Goal: Check status: Check status

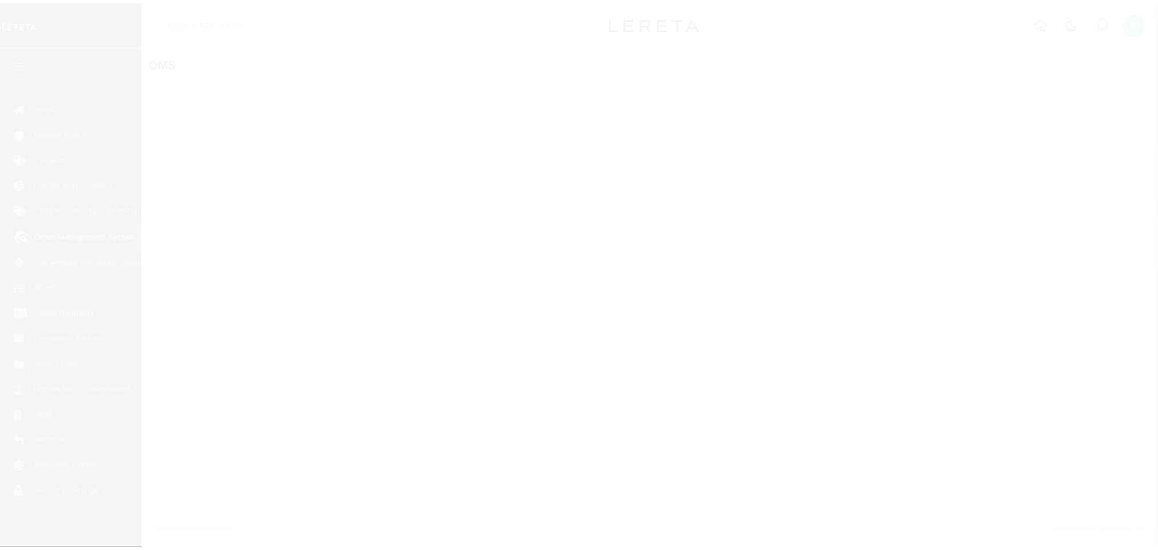
scroll to position [7, 0]
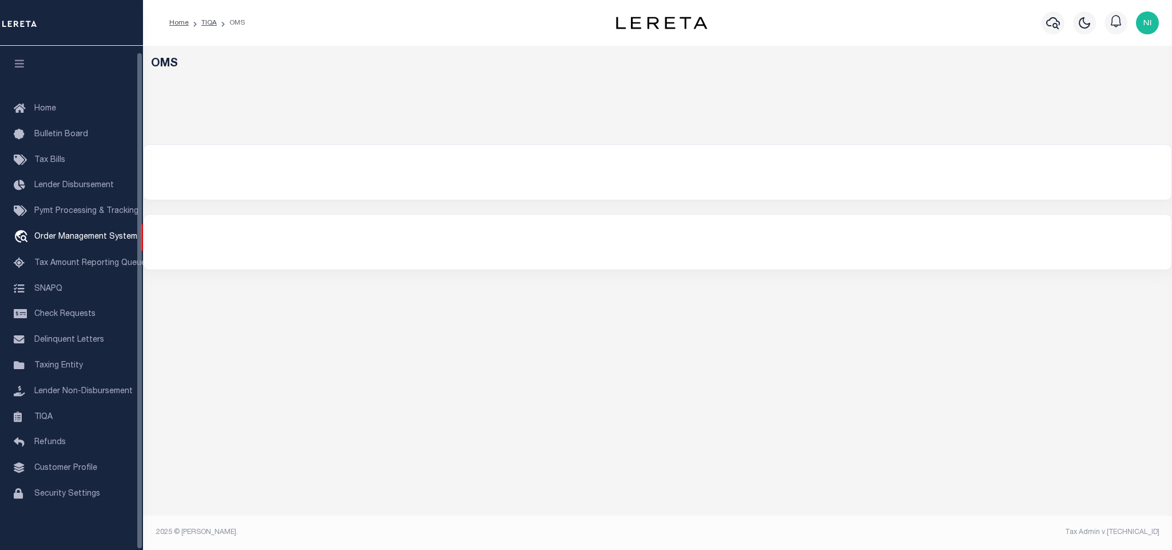
select select "200"
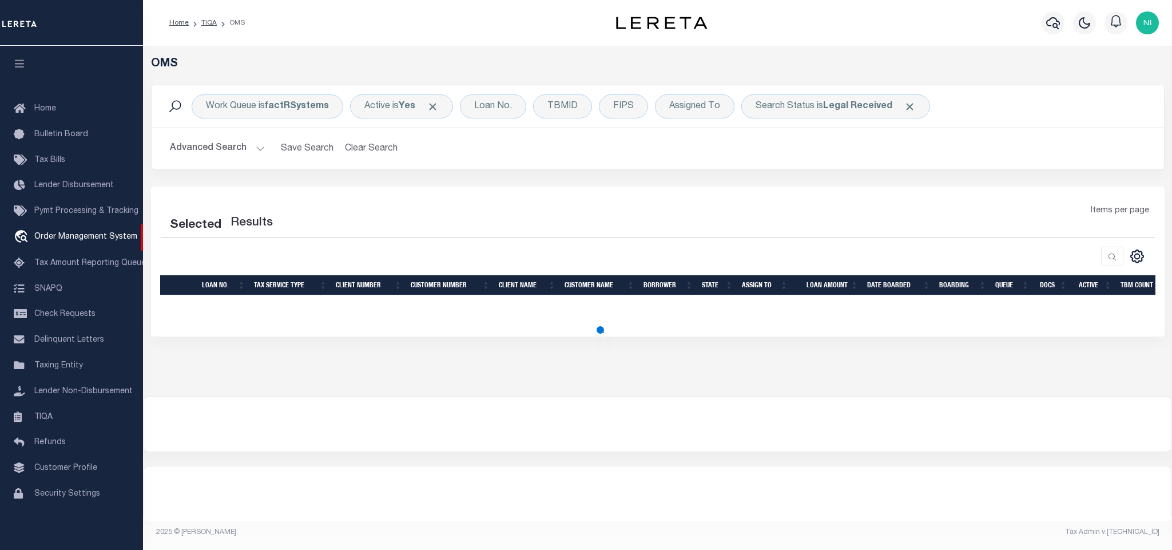
select select "200"
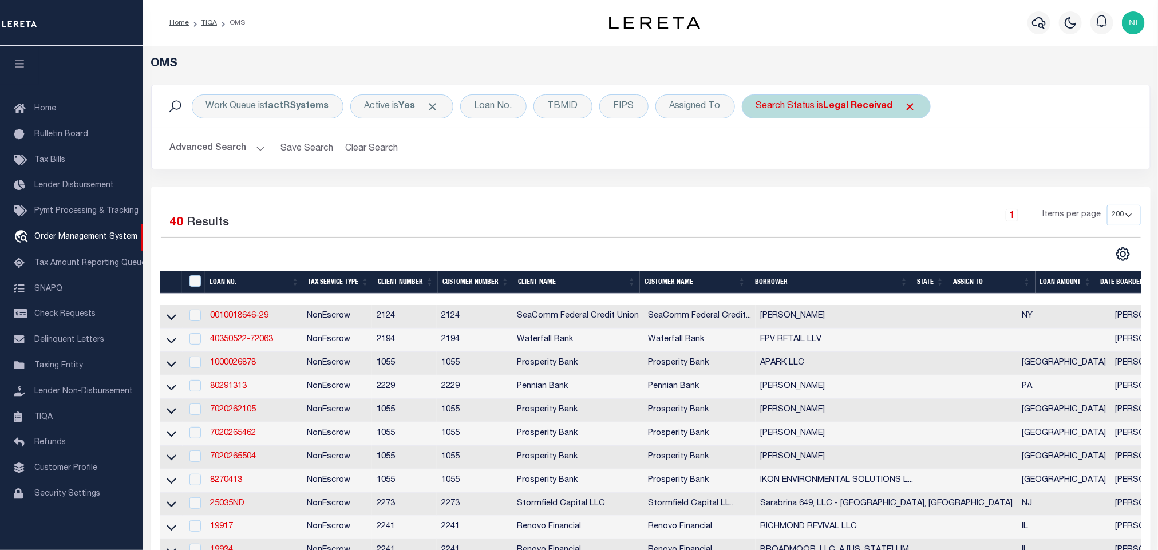
click at [847, 108] on b "Legal Received" at bounding box center [857, 106] width 69 height 9
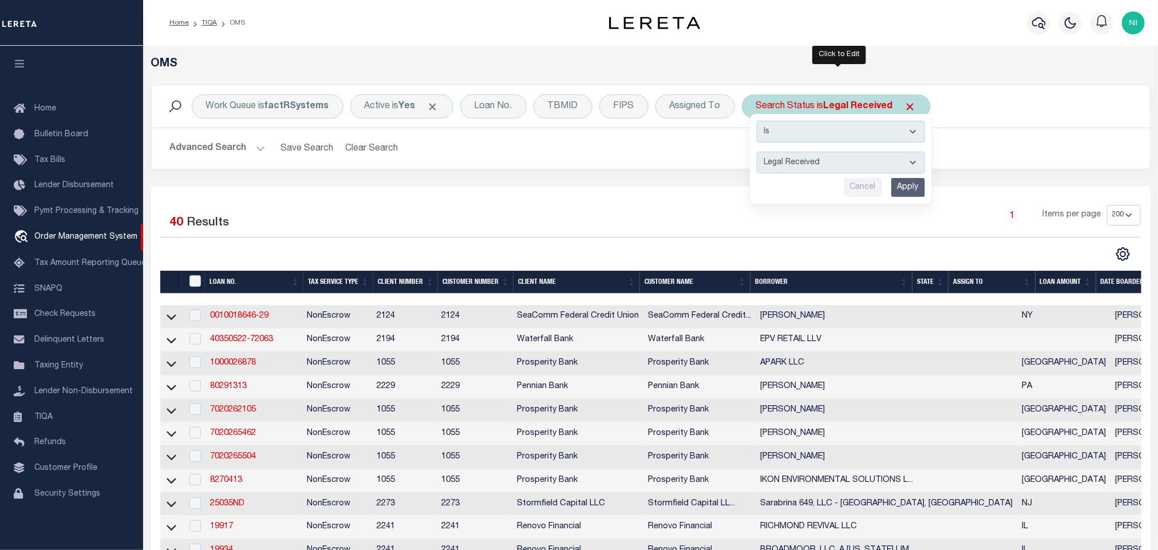
click at [848, 167] on select "Automated Search Bad Parcel Complete Duplicate Parcel High Dollar Reporting In …" at bounding box center [840, 163] width 168 height 22
select select "IP"
click at [759, 153] on select "Automated Search Bad Parcel Complete Duplicate Parcel High Dollar Reporting In …" at bounding box center [840, 163] width 168 height 22
click at [910, 184] on input "Apply" at bounding box center [908, 187] width 34 height 19
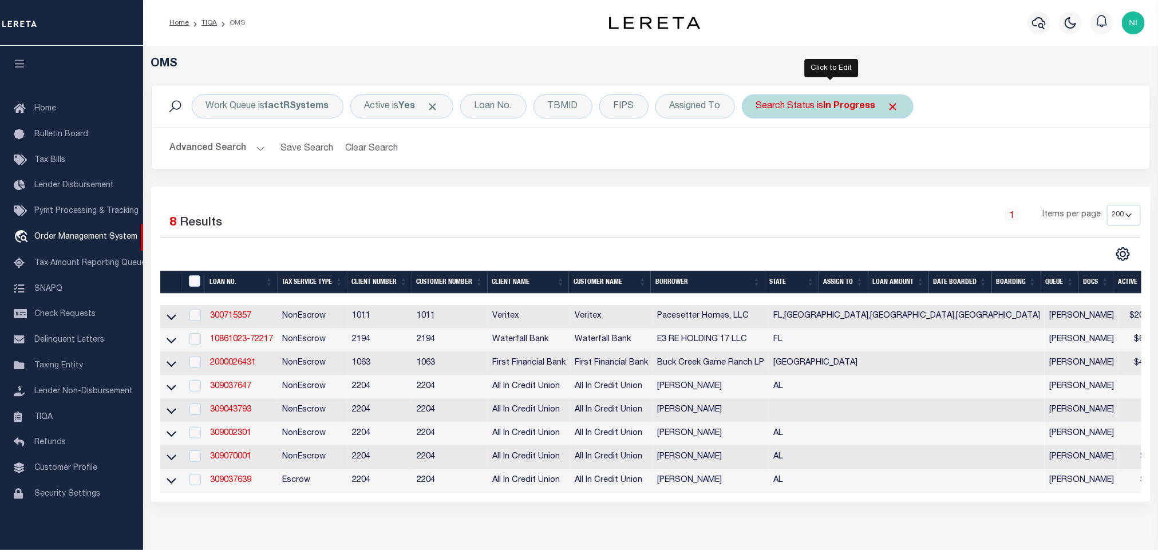
click at [838, 112] on div "Search Status is In Progress" at bounding box center [828, 106] width 172 height 24
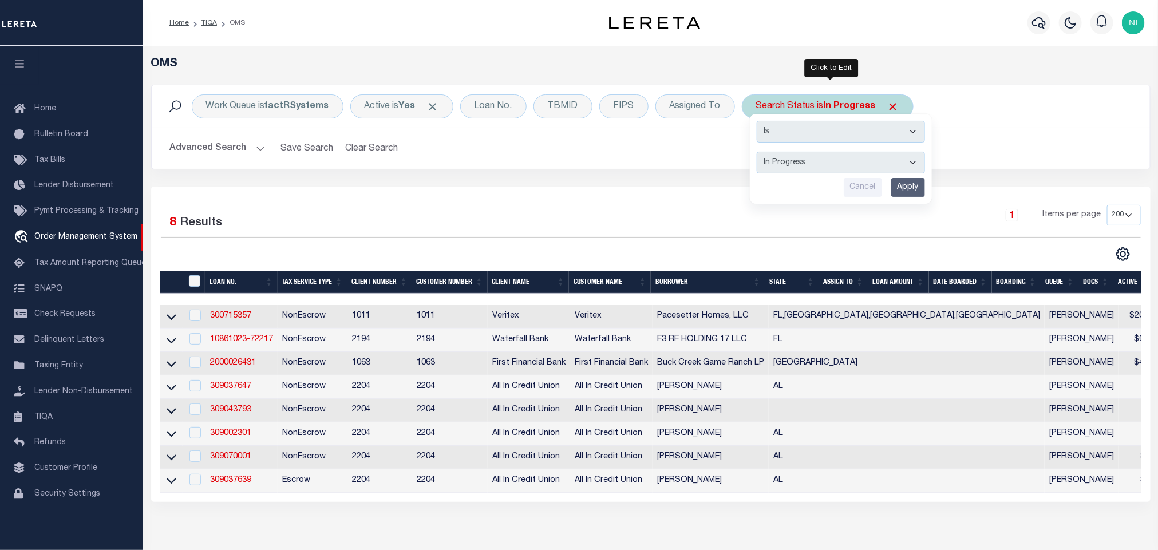
click at [824, 165] on select "Automated Search Bad Parcel Complete Duplicate Parcel High Dollar Reporting In …" at bounding box center [840, 163] width 168 height 22
select select "QC"
click at [759, 153] on select "Automated Search Bad Parcel Complete Duplicate Parcel High Dollar Reporting In …" at bounding box center [840, 163] width 168 height 22
click at [912, 194] on input "Apply" at bounding box center [908, 187] width 34 height 19
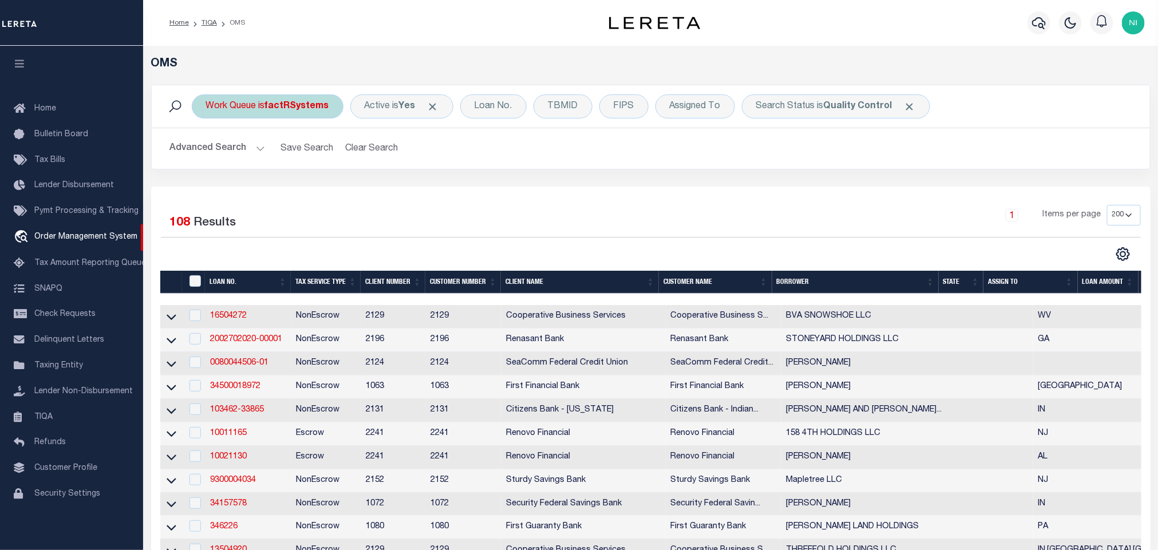
click at [313, 107] on b "factRSystems" at bounding box center [297, 106] width 64 height 9
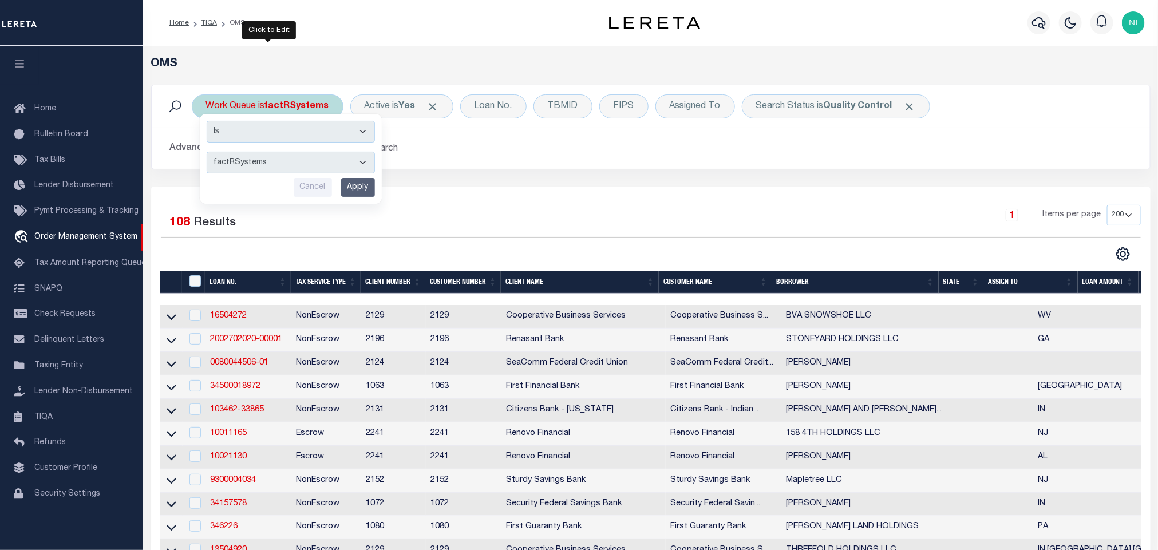
drag, startPoint x: 296, startPoint y: 160, endPoint x: 294, endPoint y: 173, distance: 13.9
click at [296, 160] on select "--ALL-- factRSystems General ThoughtFocus" at bounding box center [291, 163] width 168 height 22
select select "FAC_GEN_THF"
click at [207, 153] on select "--ALL-- factRSystems General ThoughtFocus" at bounding box center [291, 163] width 168 height 22
click at [364, 185] on input "Apply" at bounding box center [358, 187] width 34 height 19
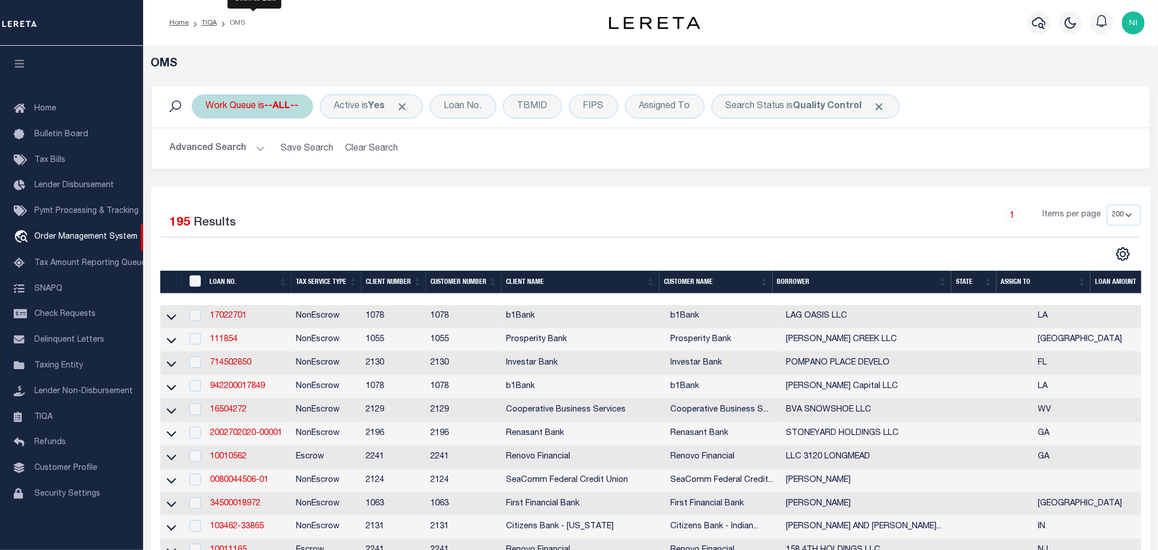
click at [282, 105] on b "--ALL--" at bounding box center [282, 106] width 34 height 9
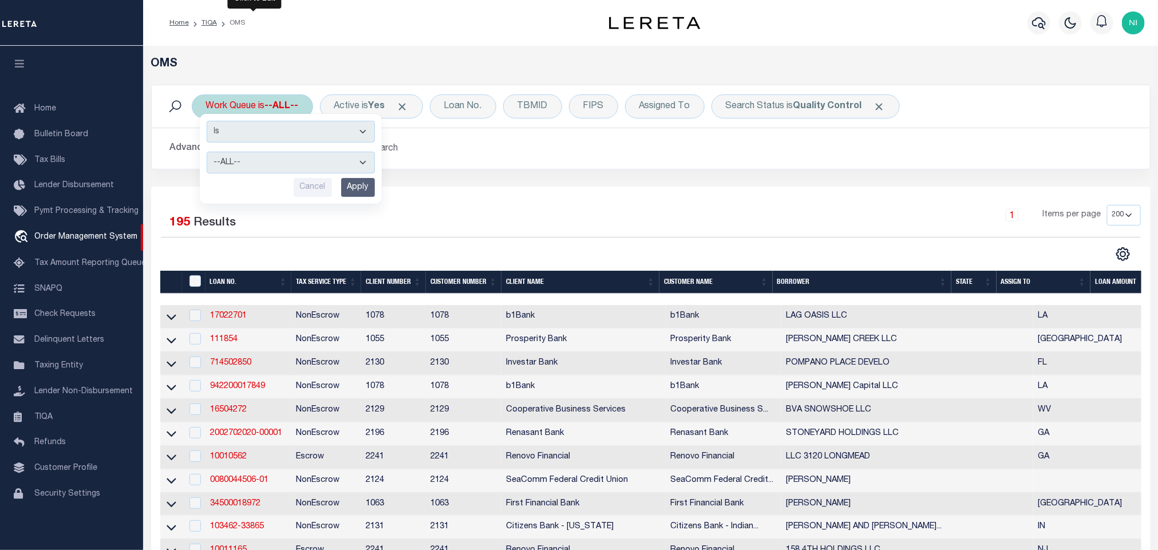
click at [278, 159] on select "--ALL-- factRSystems General ThoughtFocus" at bounding box center [291, 163] width 168 height 22
click at [207, 153] on select "--ALL-- factRSystems General ThoughtFocus" at bounding box center [291, 163] width 168 height 22
drag, startPoint x: 275, startPoint y: 163, endPoint x: 274, endPoint y: 173, distance: 10.4
click at [275, 163] on select "--ALL-- factRSystems General ThoughtFocus" at bounding box center [291, 163] width 168 height 22
select select "FAC_GEN_THF"
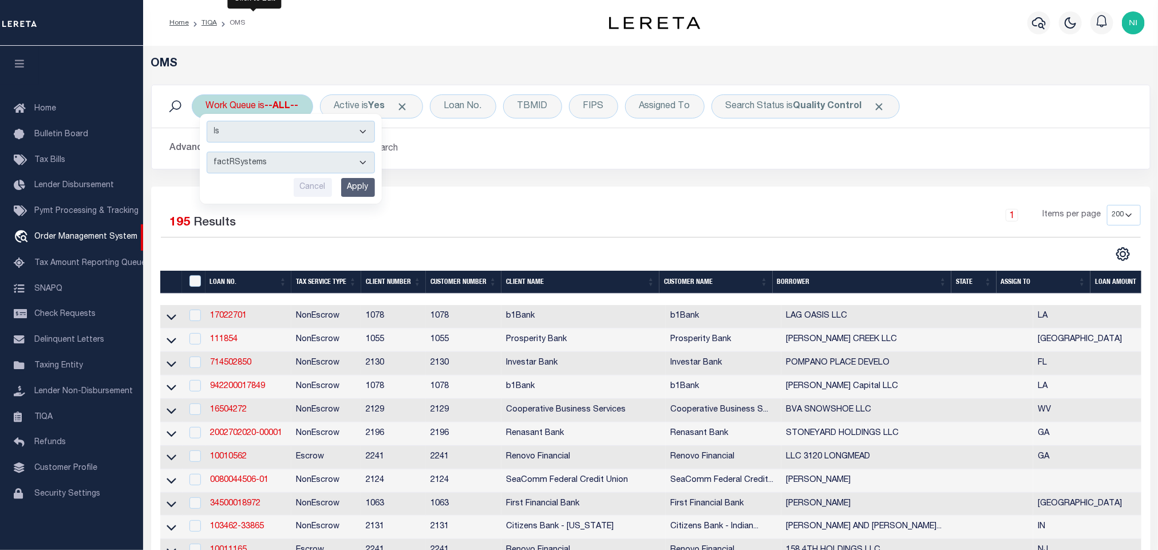
click at [207, 153] on select "--ALL-- factRSystems General ThoughtFocus" at bounding box center [291, 163] width 168 height 22
click at [368, 187] on input "Apply" at bounding box center [358, 187] width 34 height 19
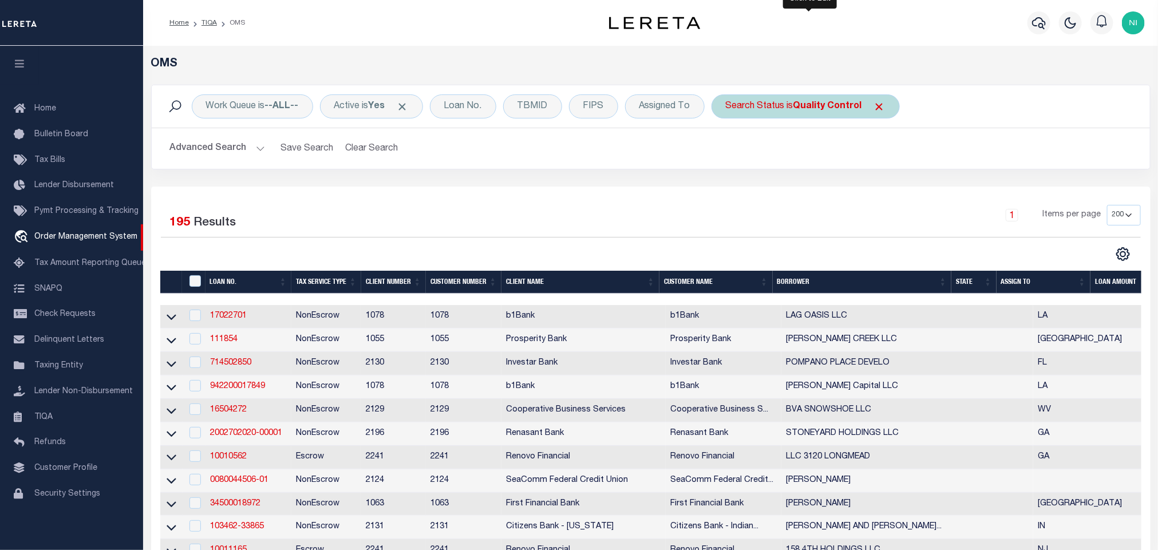
click at [818, 106] on b "Quality Control" at bounding box center [827, 106] width 69 height 9
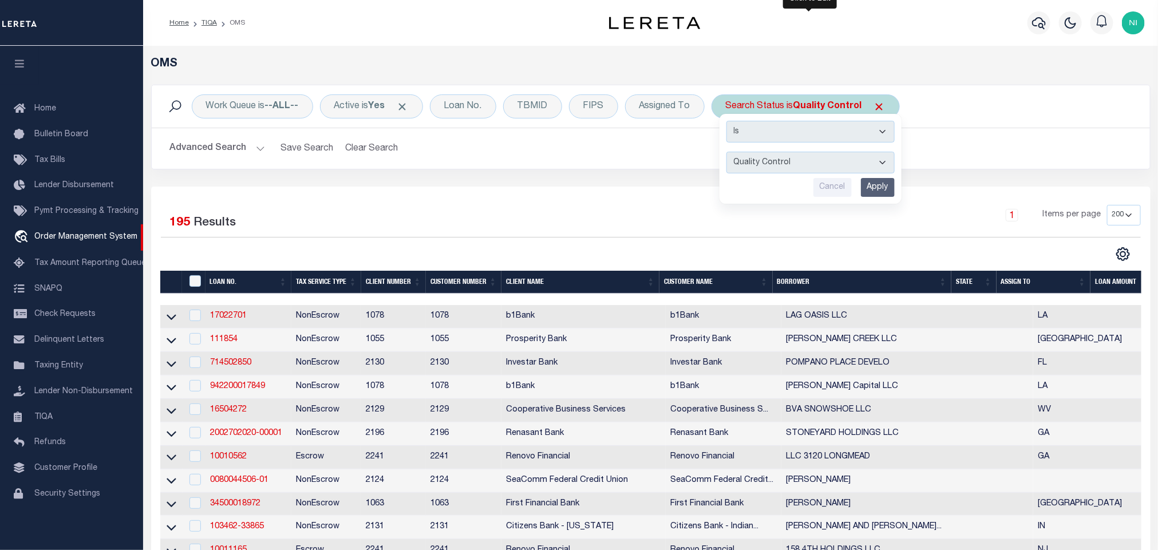
click at [807, 168] on select "Automated Search Bad Parcel Complete Duplicate Parcel High Dollar Reporting In …" at bounding box center [810, 163] width 168 height 22
click at [731, 153] on select "Automated Search Bad Parcel Complete Duplicate Parcel High Dollar Reporting In …" at bounding box center [810, 163] width 168 height 22
click at [814, 146] on div "Is Contains Automated Search Bad Parcel Complete Duplicate Parcel High Dollar R…" at bounding box center [810, 159] width 182 height 90
click at [812, 158] on select "Automated Search Bad Parcel Complete Duplicate Parcel High Dollar Reporting In …" at bounding box center [810, 163] width 168 height 22
select select "IP"
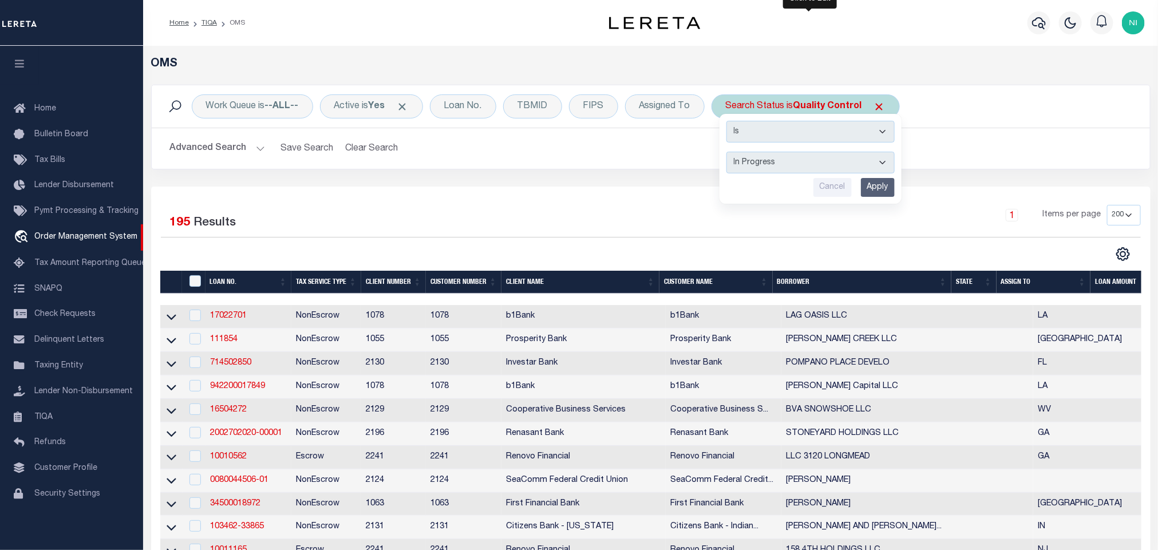
click at [731, 153] on select "Automated Search Bad Parcel Complete Duplicate Parcel High Dollar Reporting In …" at bounding box center [810, 163] width 168 height 22
click at [884, 183] on input "Apply" at bounding box center [878, 187] width 34 height 19
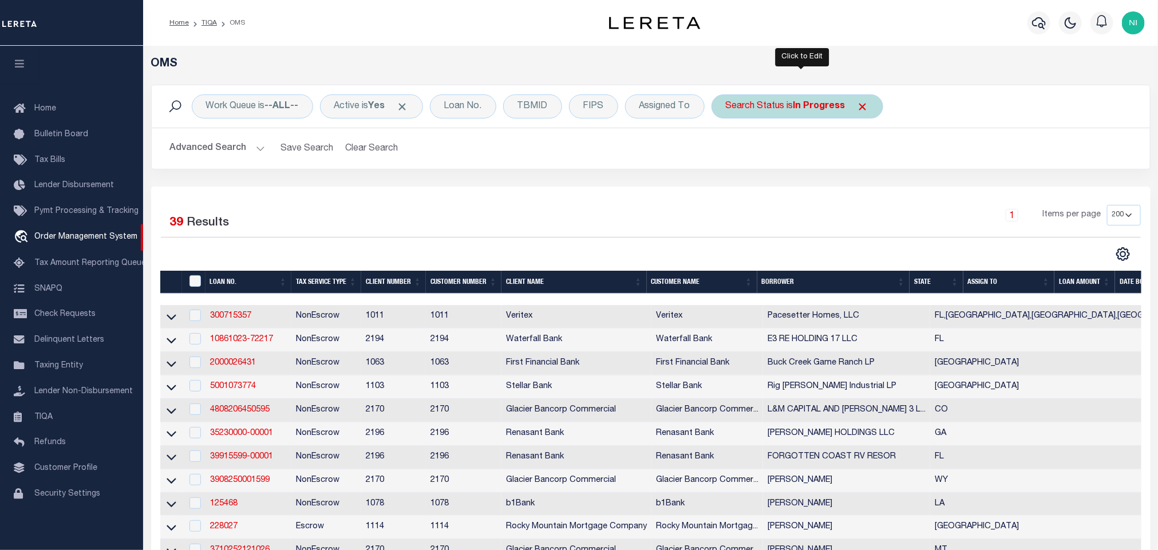
click at [799, 105] on b "In Progress" at bounding box center [819, 106] width 52 height 9
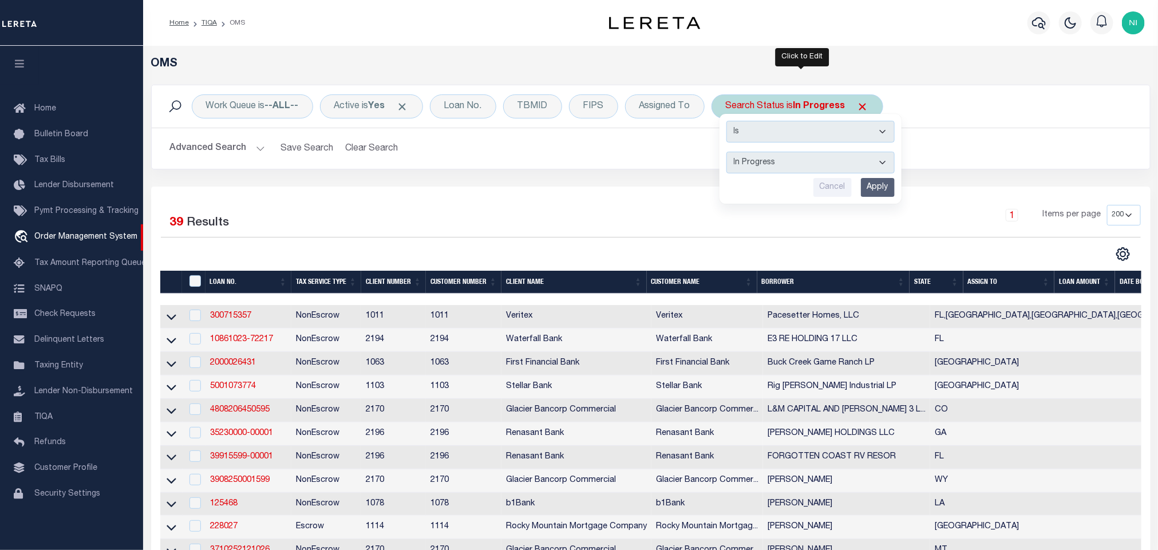
drag, startPoint x: 803, startPoint y: 165, endPoint x: 803, endPoint y: 172, distance: 7.4
click at [803, 165] on select "Automated Search Bad Parcel Complete Duplicate Parcel High Dollar Reporting In …" at bounding box center [810, 163] width 168 height 22
select select "RD"
click at [731, 153] on select "Automated Search Bad Parcel Complete Duplicate Parcel High Dollar Reporting In …" at bounding box center [810, 163] width 168 height 22
click at [878, 182] on input "Apply" at bounding box center [878, 187] width 34 height 19
